Goal: Transaction & Acquisition: Download file/media

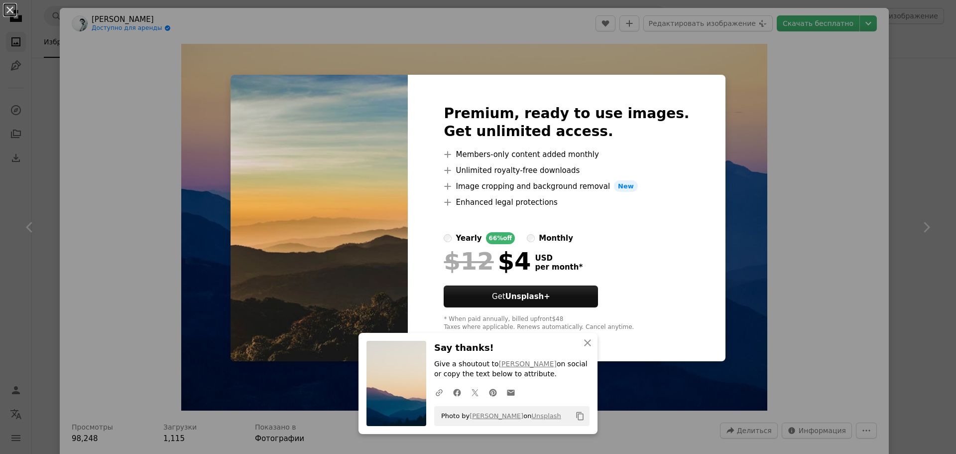
scroll to position [4282, 0]
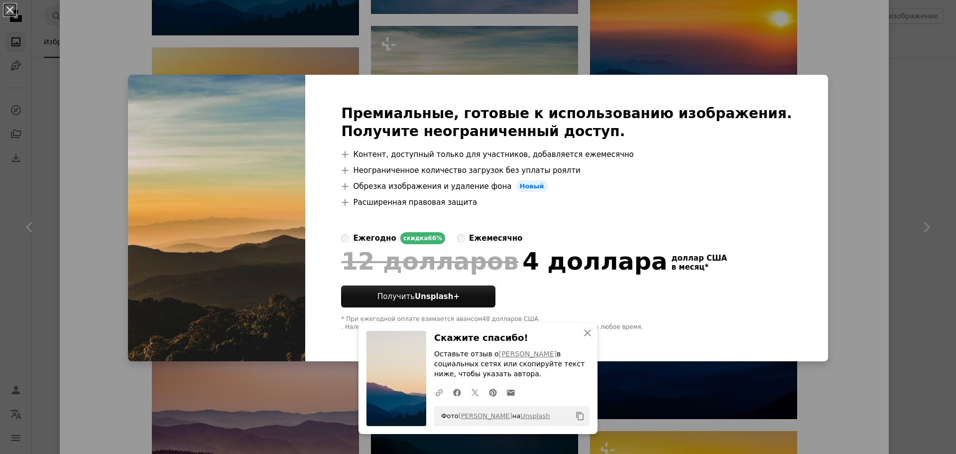
click at [806, 184] on div "An X shape Премиальные, готовые к использованию изображения. Получите неогранич…" at bounding box center [478, 227] width 956 height 454
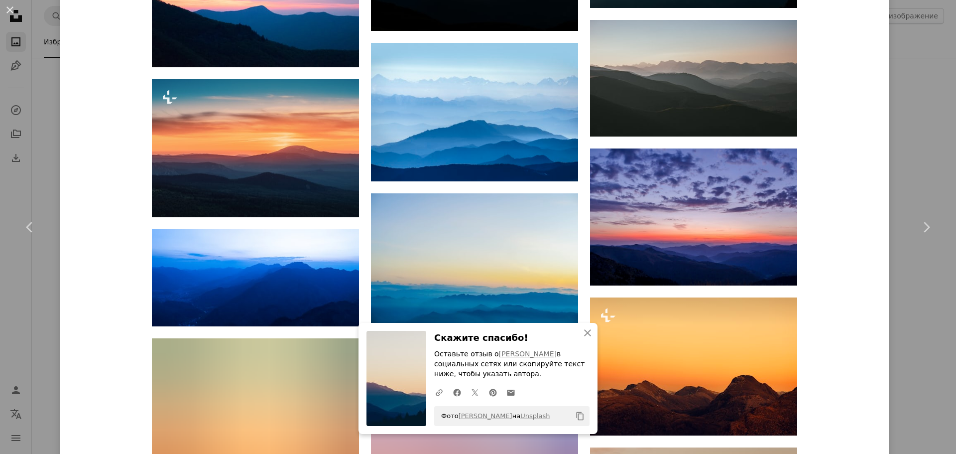
scroll to position [5029, 0]
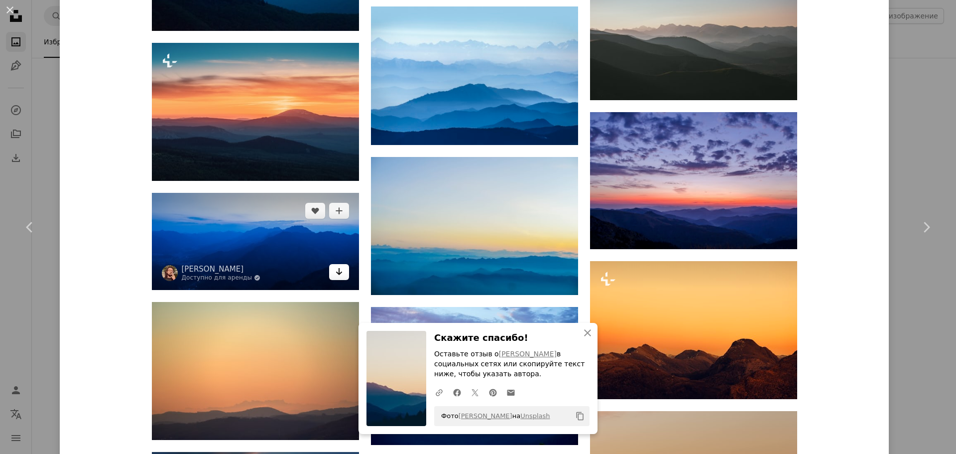
click at [337, 269] on icon "Arrow pointing down" at bounding box center [339, 271] width 8 height 12
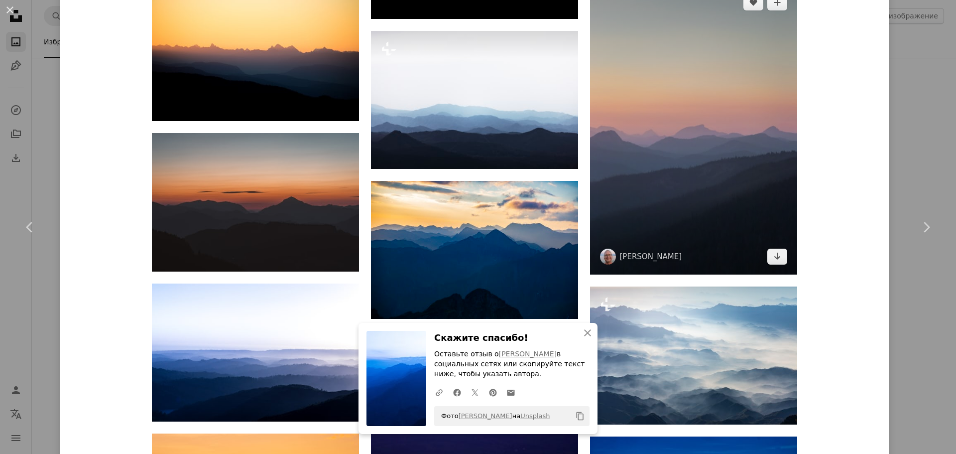
scroll to position [6120, 0]
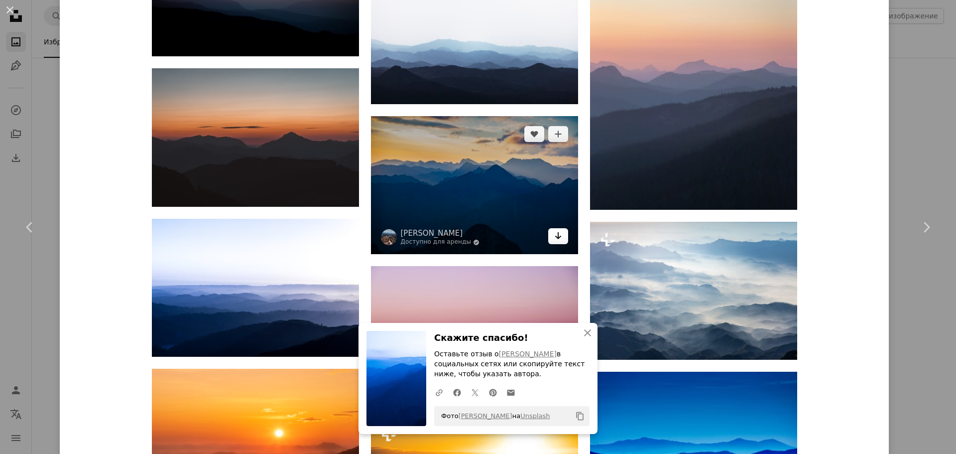
click at [556, 235] on icon "Arrow pointing down" at bounding box center [558, 236] width 8 height 12
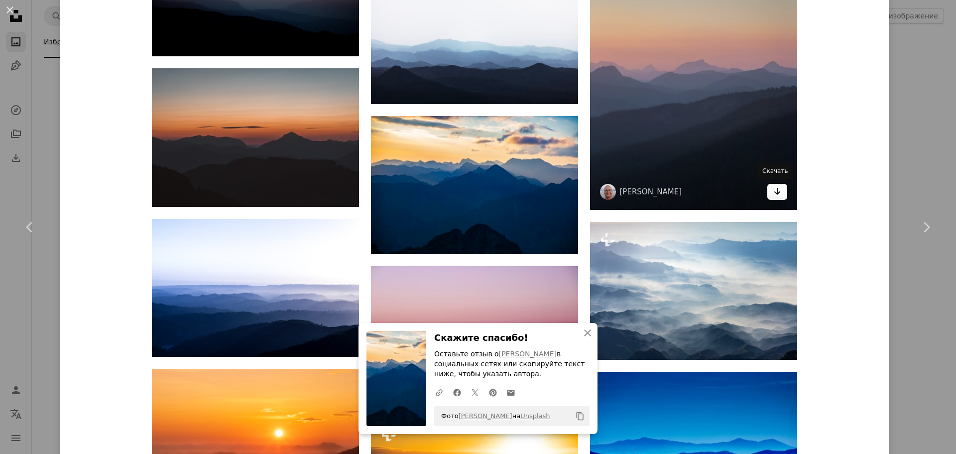
click at [778, 189] on link "Arrow pointing down" at bounding box center [777, 192] width 20 height 16
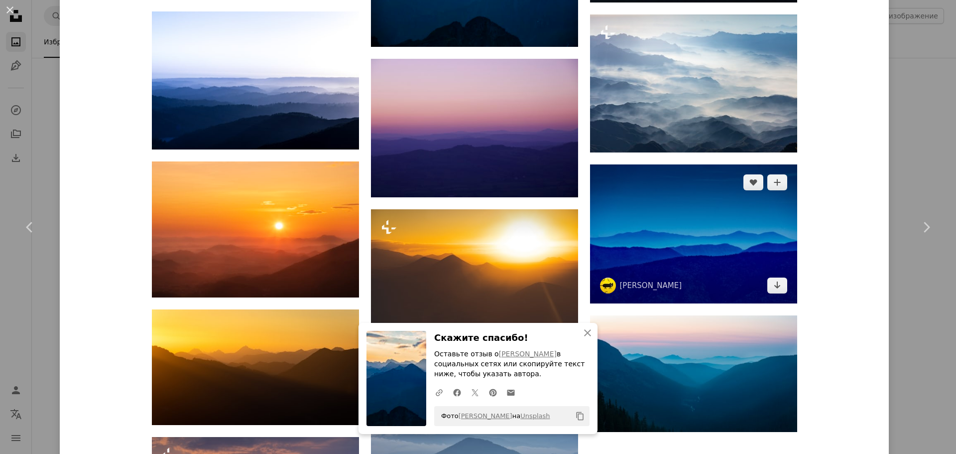
scroll to position [6369, 0]
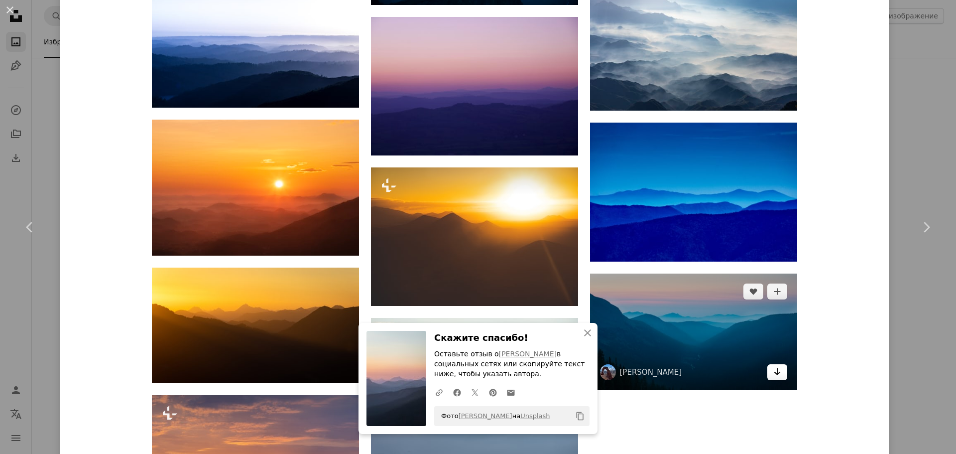
click at [774, 373] on icon "Скачать" at bounding box center [777, 371] width 6 height 7
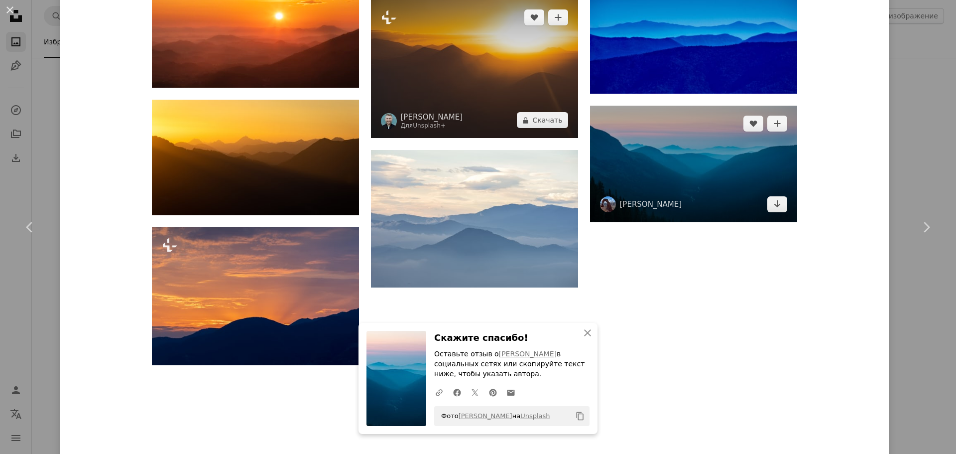
scroll to position [6537, 0]
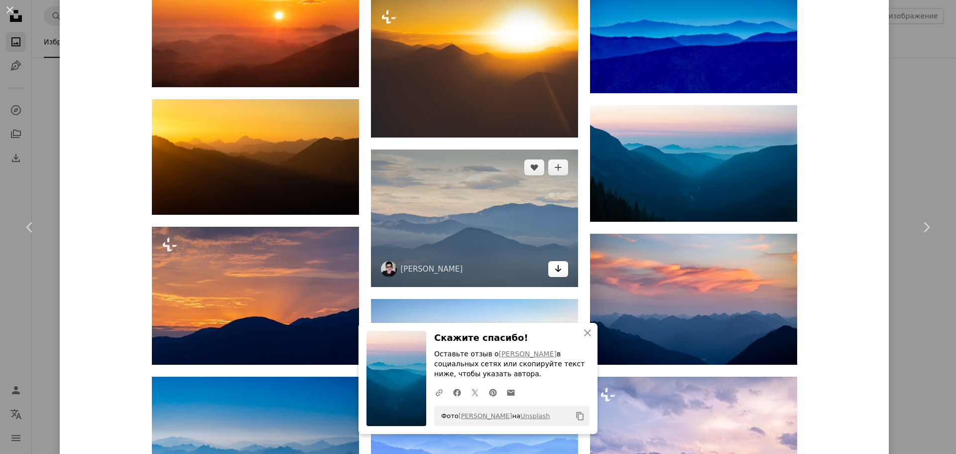
click at [558, 261] on link "Arrow pointing down" at bounding box center [558, 269] width 20 height 16
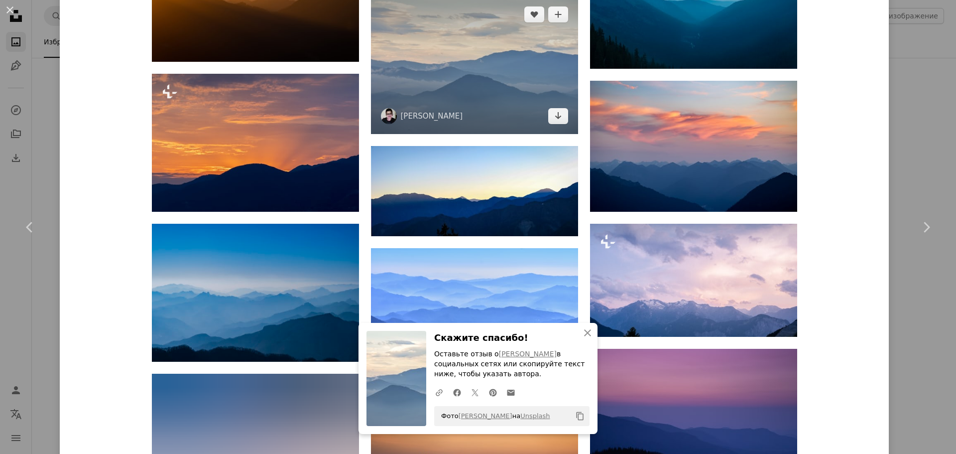
scroll to position [6736, 0]
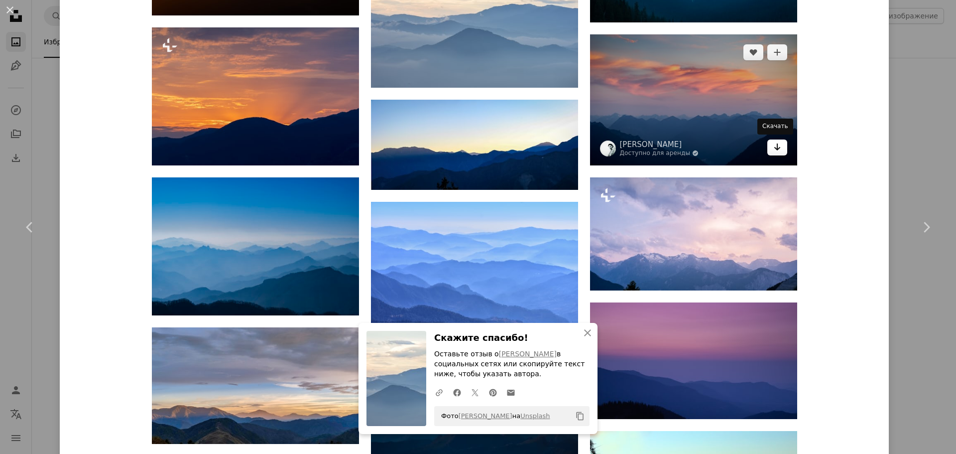
click at [775, 147] on icon "Скачать" at bounding box center [777, 146] width 6 height 7
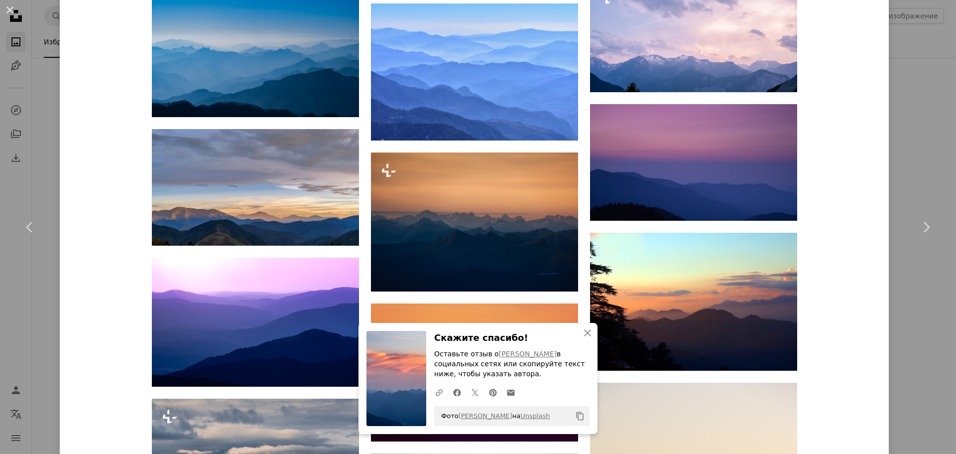
scroll to position [6935, 0]
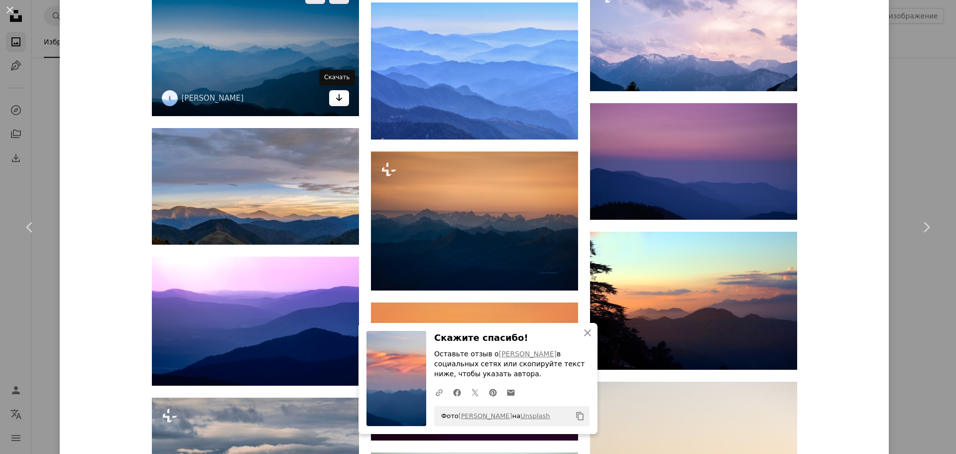
click at [335, 96] on icon "Arrow pointing down" at bounding box center [339, 98] width 8 height 12
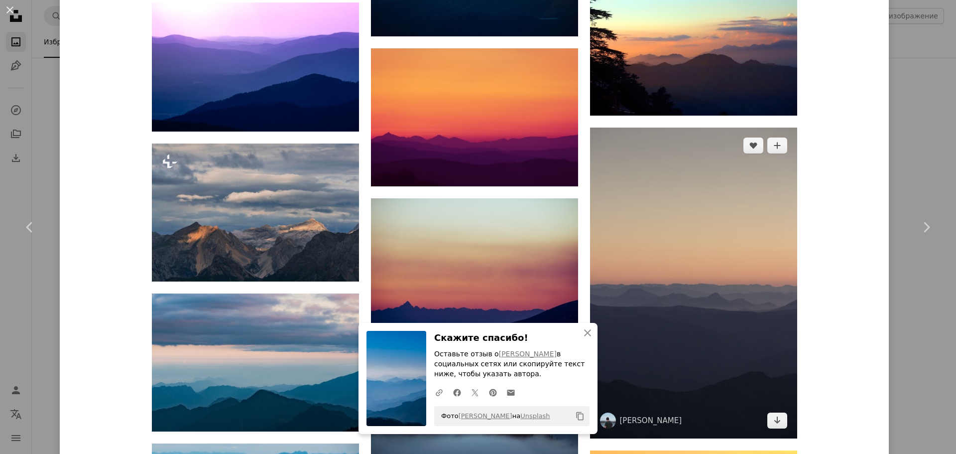
scroll to position [7234, 0]
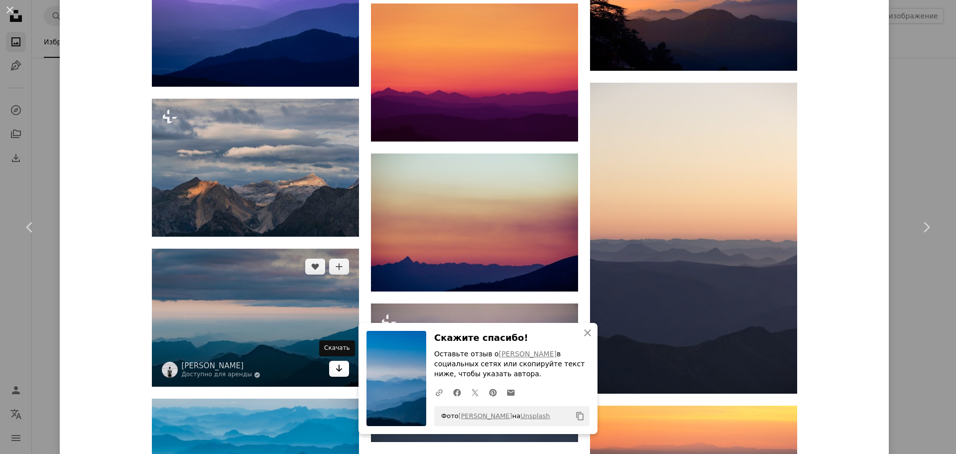
click at [336, 368] on icon "Скачать" at bounding box center [339, 367] width 6 height 7
